Goal: Transaction & Acquisition: Purchase product/service

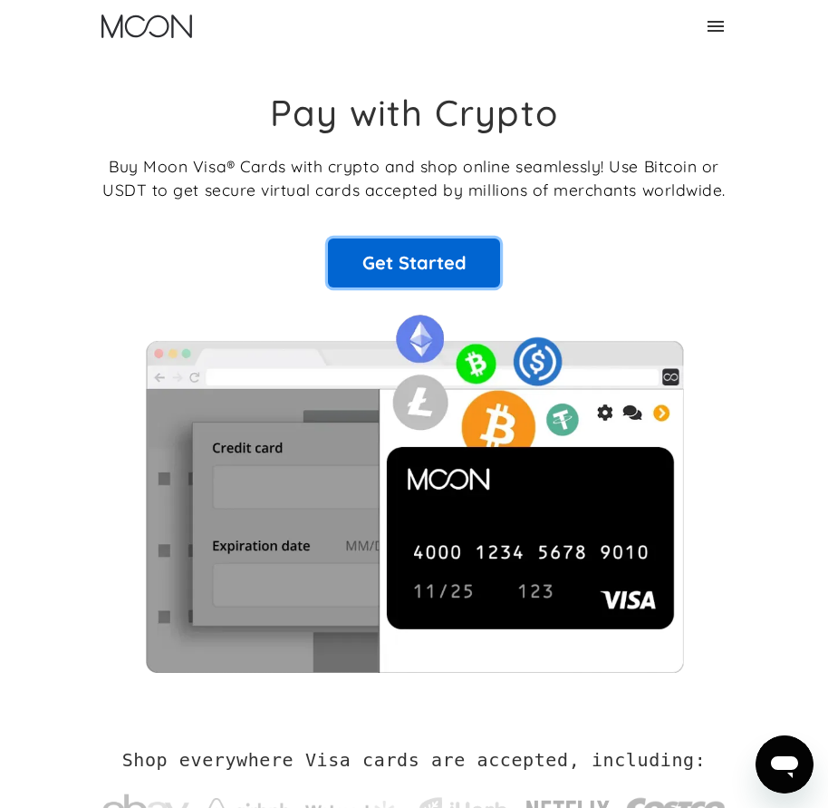
click at [439, 249] on link "Get Started" at bounding box center [414, 262] width 172 height 49
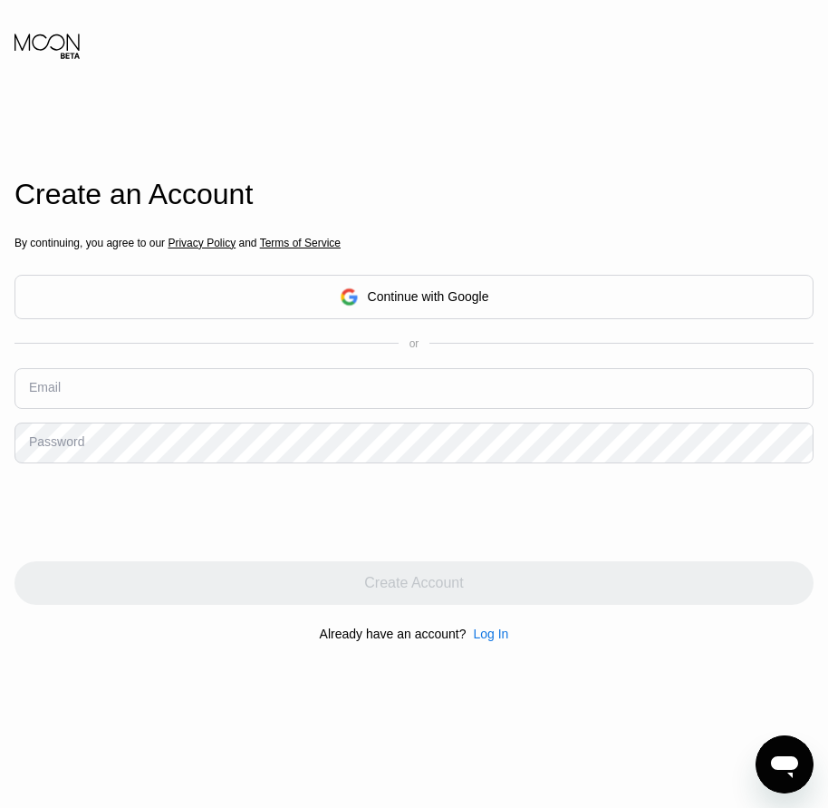
click at [161, 302] on div "Continue with Google" at bounding box center [414, 297] width 799 height 44
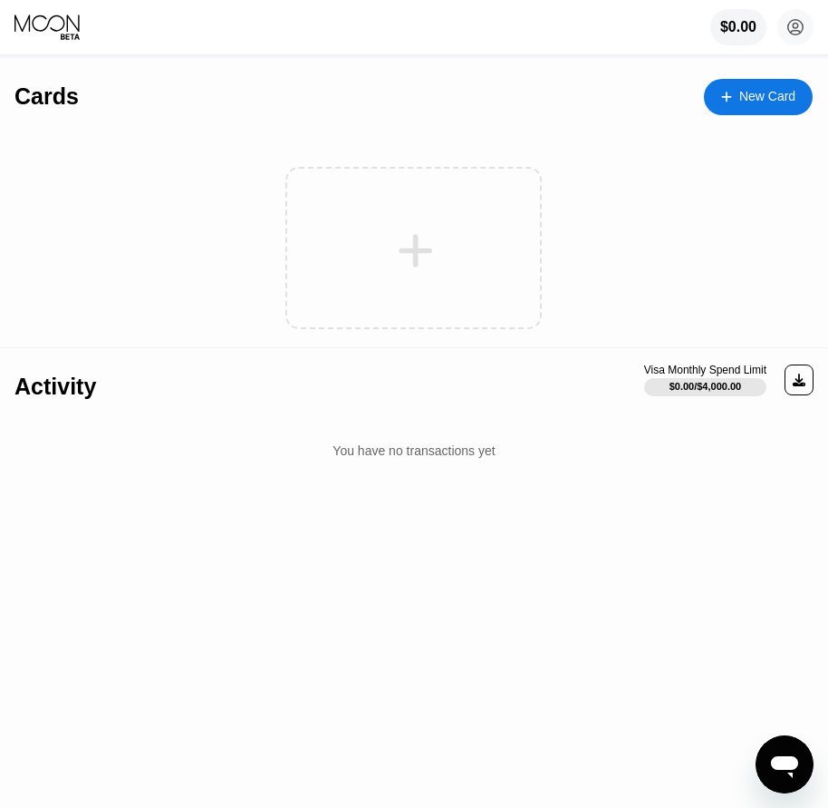
click at [33, 46] on div "$0.00 [PERSON_NAME] [PERSON_NAME][EMAIL_ADDRESS][DOMAIN_NAME]  Home Settings S…" at bounding box center [414, 27] width 828 height 54
click at [44, 25] on icon at bounding box center [49, 27] width 68 height 27
click at [763, 89] on div "New Card" at bounding box center [768, 96] width 56 height 15
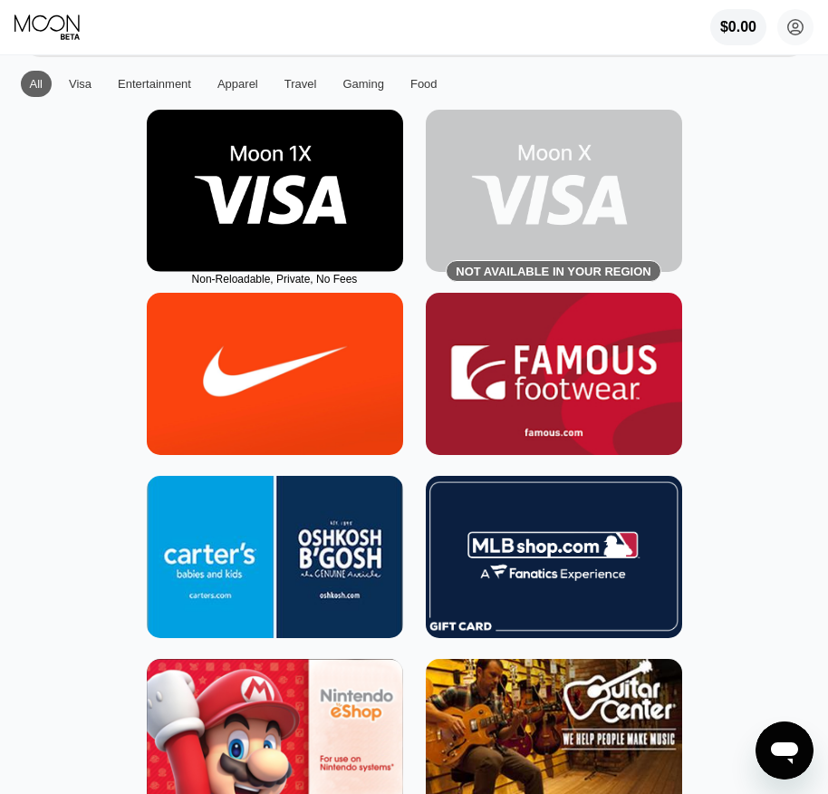
click at [373, 2] on div "$0.00 [PERSON_NAME] [PERSON_NAME][EMAIL_ADDRESS][DOMAIN_NAME]  Home Settings S…" at bounding box center [414, 27] width 828 height 54
